Goal: Transaction & Acquisition: Subscribe to service/newsletter

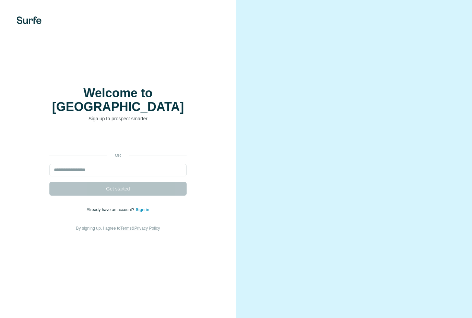
click at [141, 212] on link "Sign in" at bounding box center [143, 209] width 14 height 5
click at [144, 212] on link "Sign in" at bounding box center [143, 209] width 14 height 5
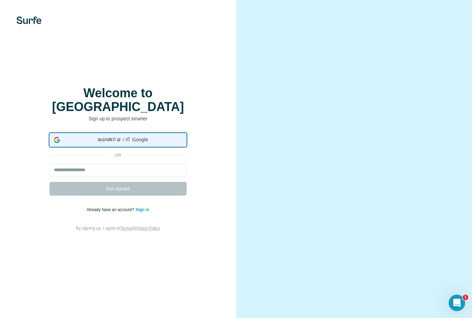
click at [104, 141] on span "ចុះឈ្មោះ​ដោយប្រើ Google" at bounding box center [122, 139] width 119 height 7
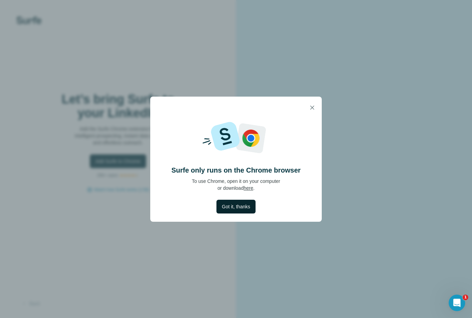
click at [244, 209] on span "Got it, thanks" at bounding box center [236, 206] width 28 height 7
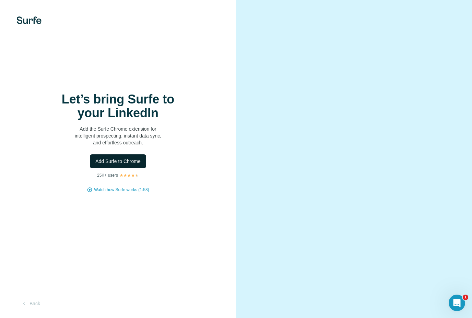
click at [119, 168] on button "Add Surfe to Chrome" at bounding box center [118, 161] width 56 height 14
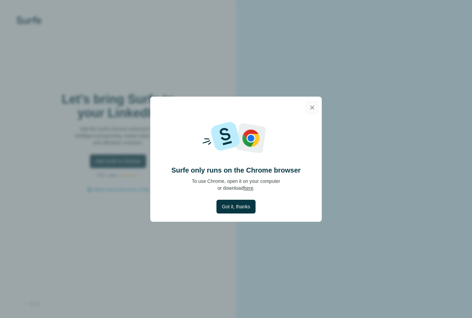
click at [311, 104] on icon "button" at bounding box center [312, 107] width 7 height 7
